Goal: Browse casually: Explore the website without a specific task or goal

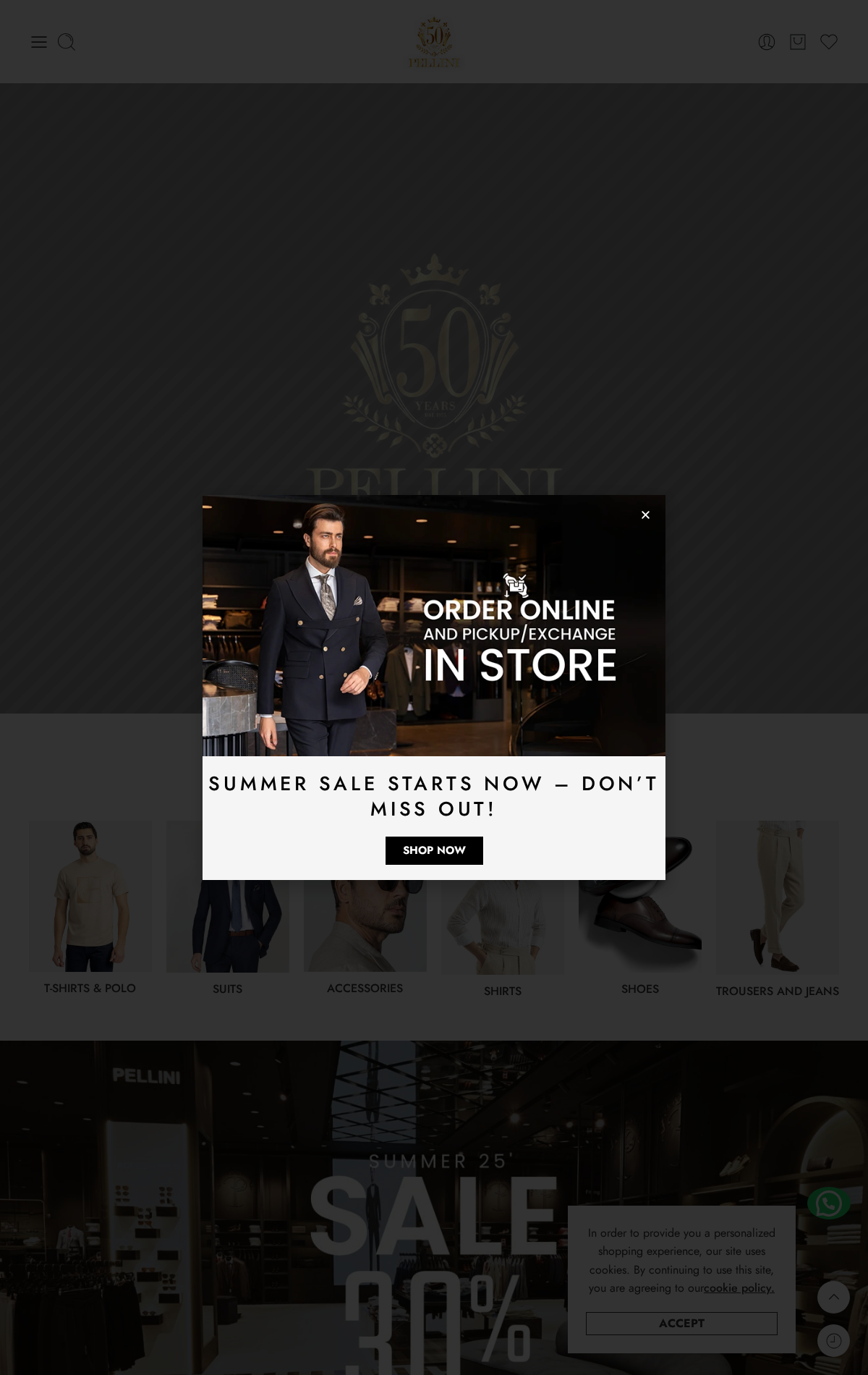
scroll to position [2840, 0]
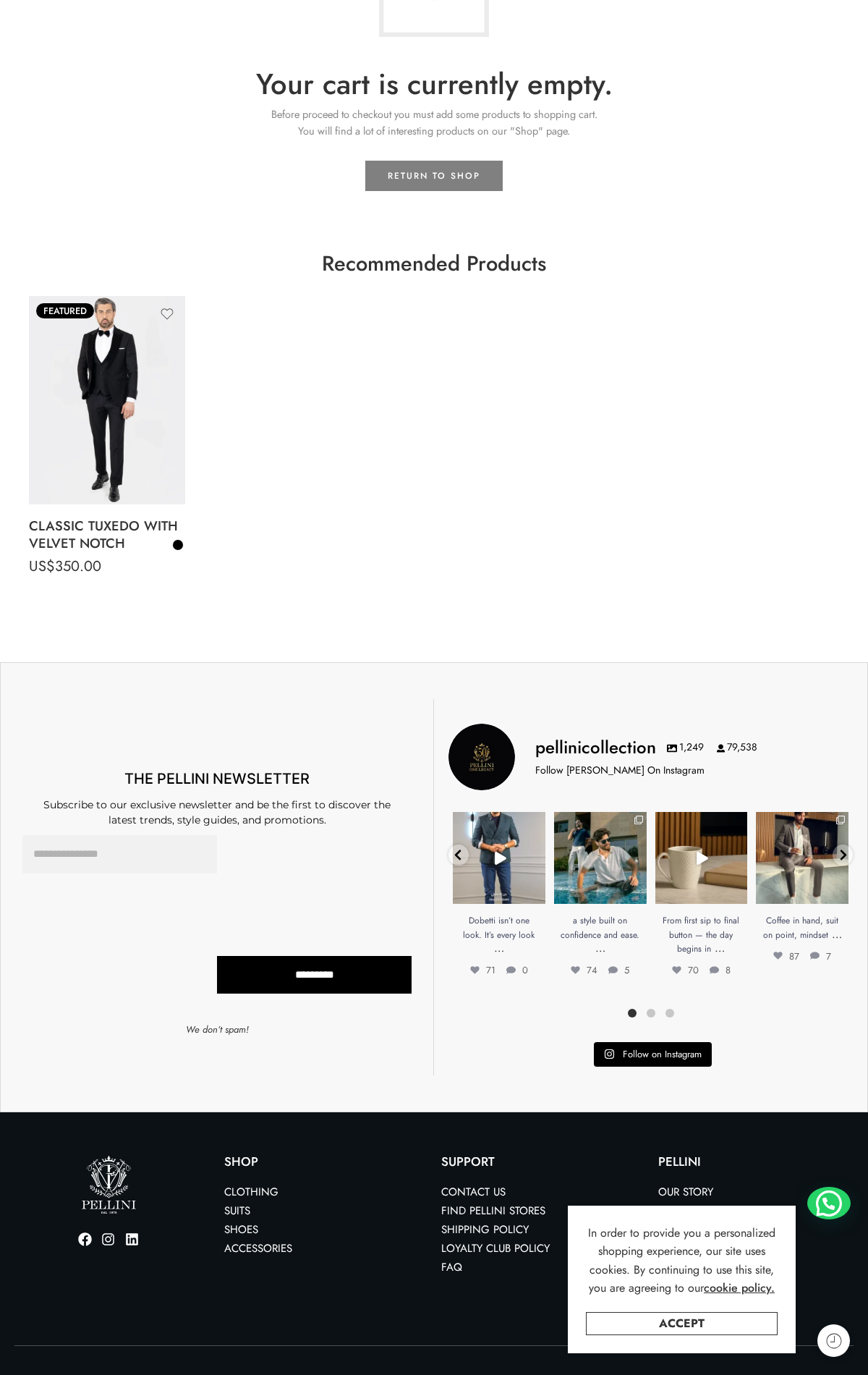
scroll to position [315, 0]
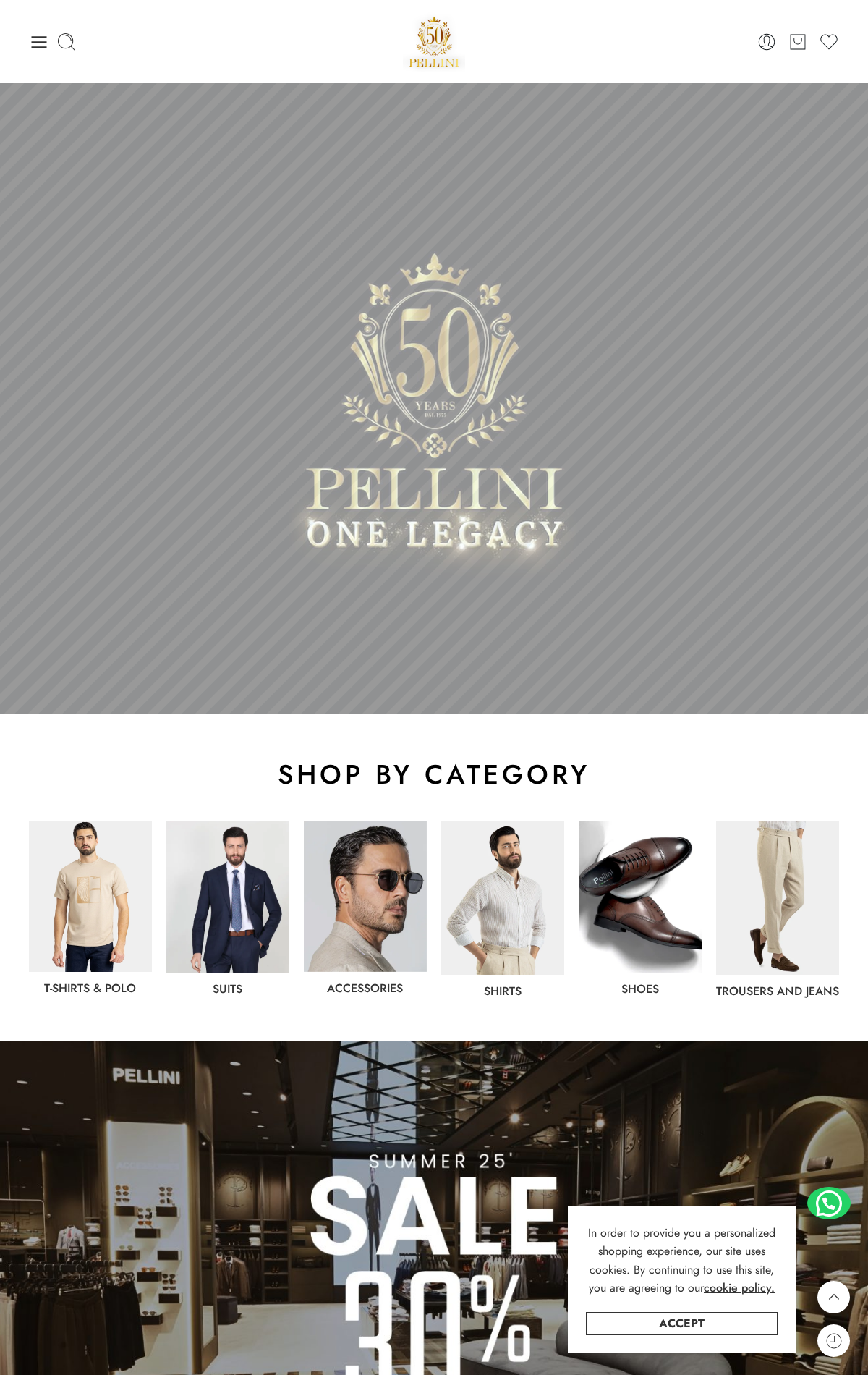
scroll to position [2840, 0]
